Goal: Transaction & Acquisition: Download file/media

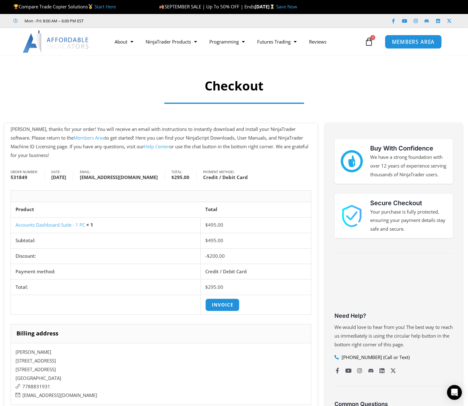
click at [395, 43] on span "MEMBERS AREA" at bounding box center [413, 41] width 43 height 5
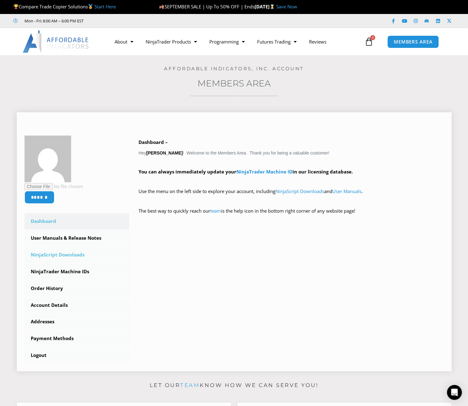
click at [67, 251] on link "NinjaScript Downloads" at bounding box center [77, 255] width 105 height 16
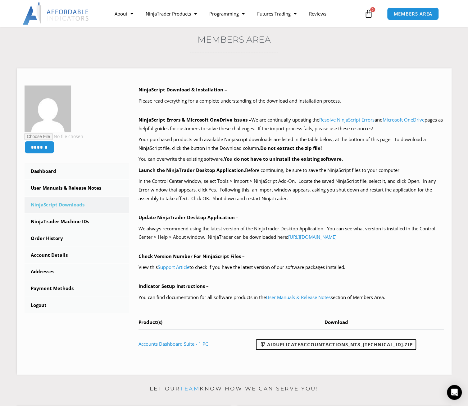
scroll to position [62, 0]
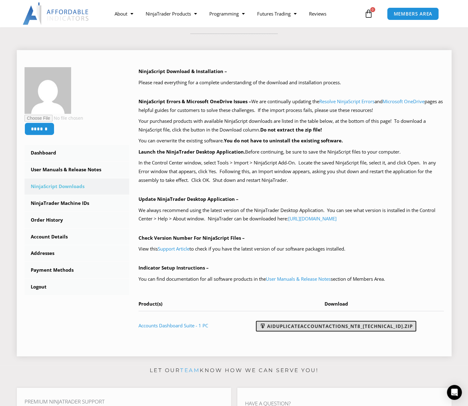
click at [361, 325] on link "AIDuplicateAccountActions_NT8_[TECHNICAL_ID].zip" at bounding box center [336, 326] width 160 height 11
click at [330, 326] on link "AIDuplicateAccountActions_NT8_[TECHNICAL_ID].zip" at bounding box center [336, 326] width 160 height 11
